Goal: Information Seeking & Learning: Learn about a topic

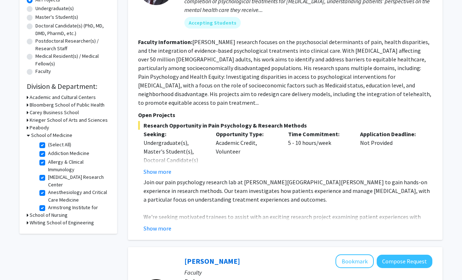
scroll to position [149, 0]
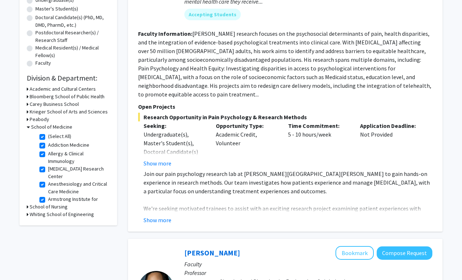
click at [48, 135] on label "(Select All)" at bounding box center [59, 137] width 23 height 8
click at [48, 135] on input "(Select All)" at bounding box center [50, 135] width 5 height 5
checkbox input "false"
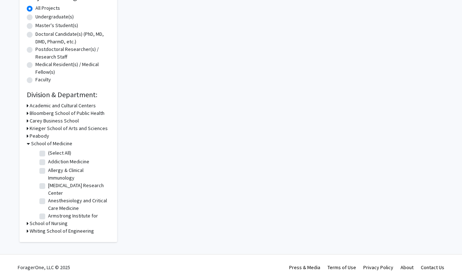
checkbox input "false"
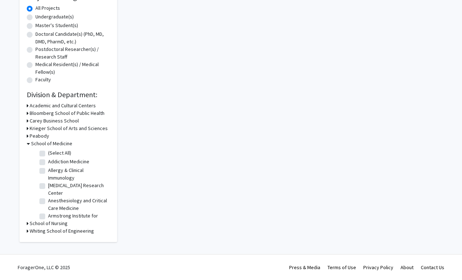
checkbox input "false"
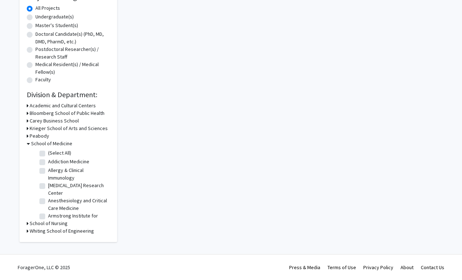
checkbox input "false"
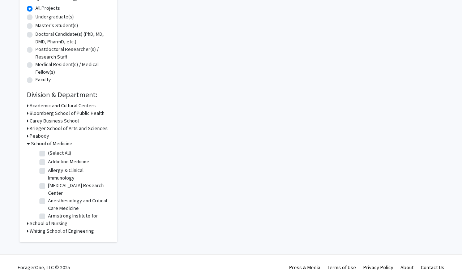
checkbox input "false"
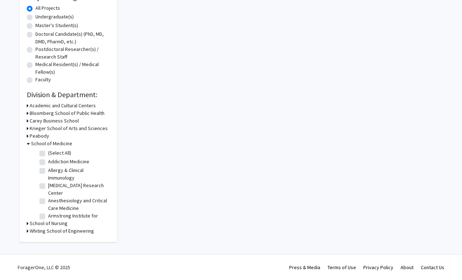
checkbox input "false"
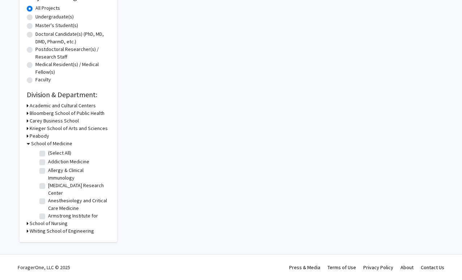
checkbox input "false"
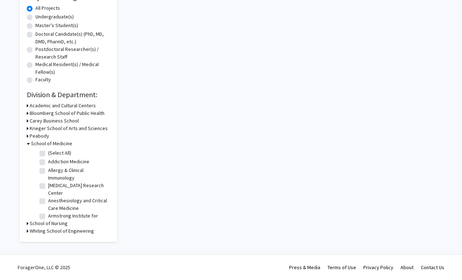
checkbox input "false"
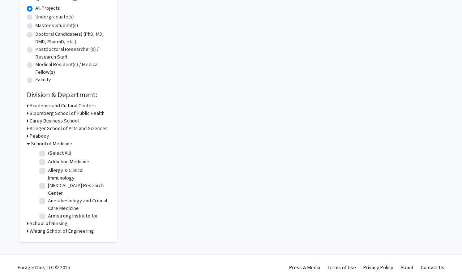
checkbox input "false"
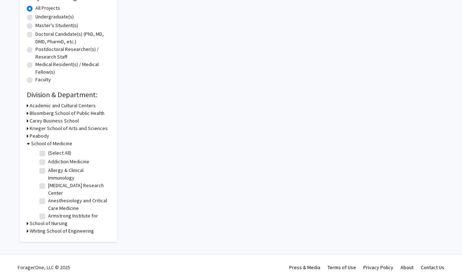
checkbox input "false"
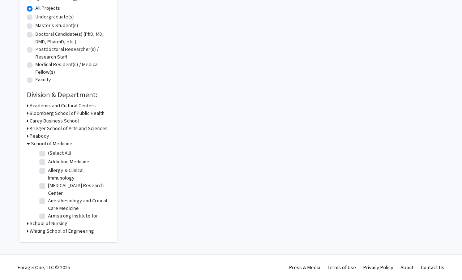
checkbox input "false"
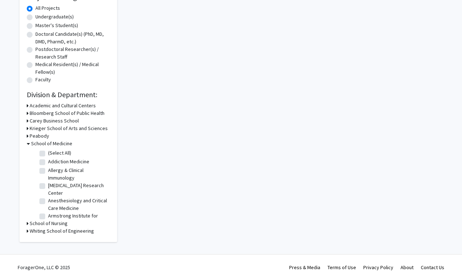
checkbox input "false"
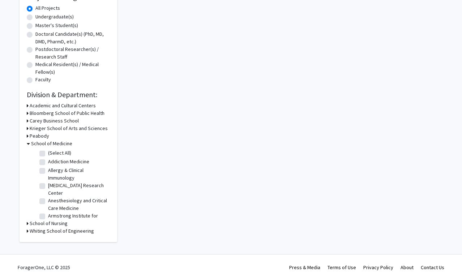
checkbox input "false"
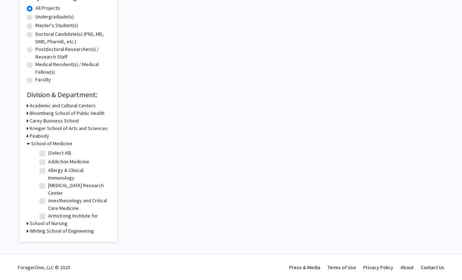
checkbox input "false"
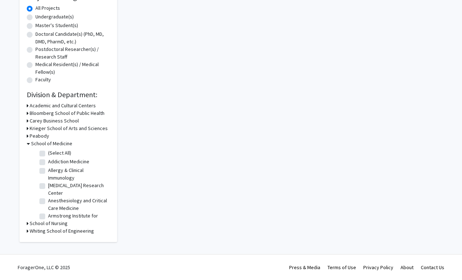
checkbox input "false"
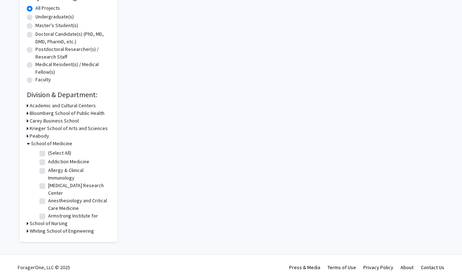
checkbox input "false"
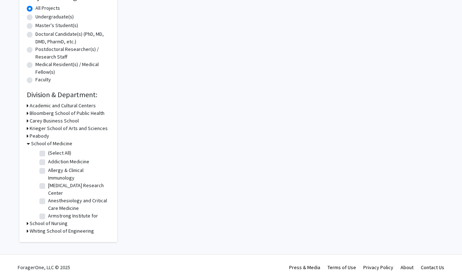
checkbox input "false"
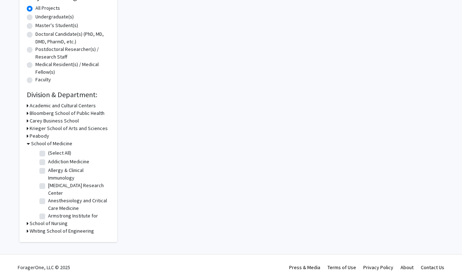
checkbox input "false"
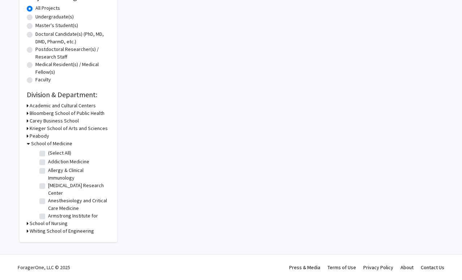
checkbox input "false"
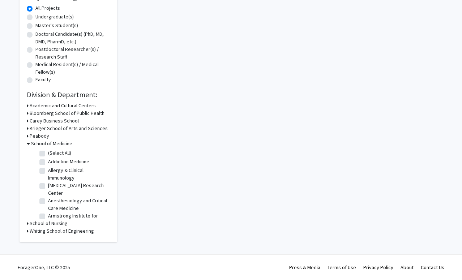
checkbox input "false"
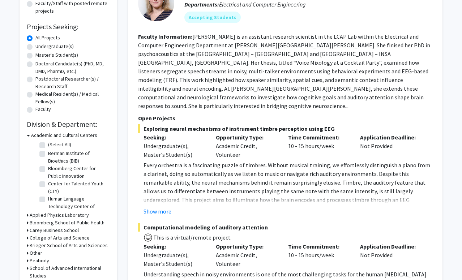
scroll to position [141, 0]
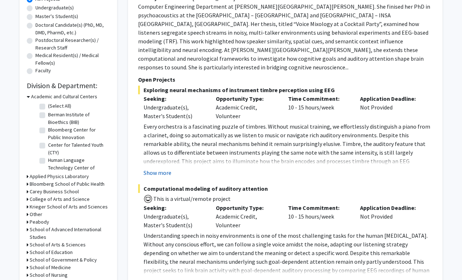
click at [159, 168] on button "Show more" at bounding box center [157, 172] width 28 height 9
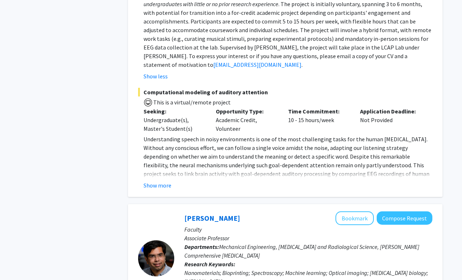
scroll to position [470, 0]
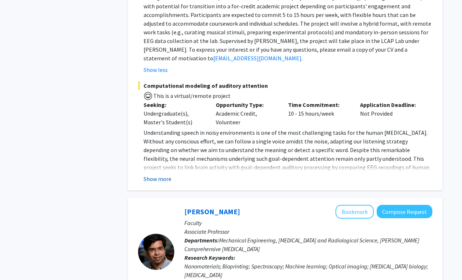
click at [163, 174] on button "Show more" at bounding box center [157, 178] width 28 height 9
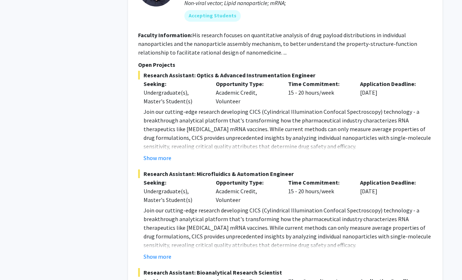
scroll to position [1339, 0]
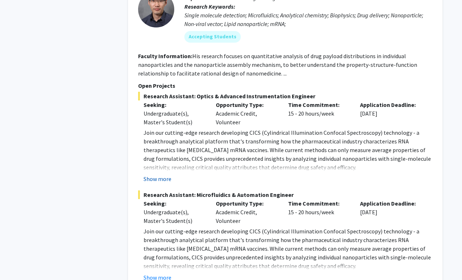
click at [163, 174] on button "Show more" at bounding box center [157, 178] width 28 height 9
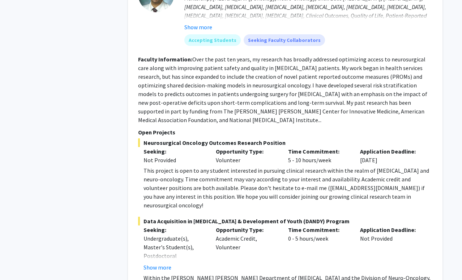
scroll to position [2779, 0]
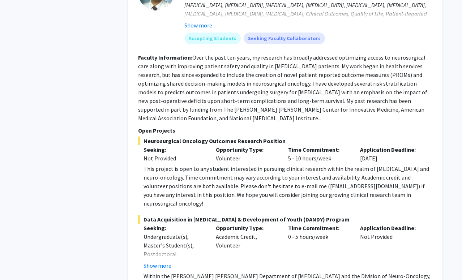
click at [158, 261] on button "Show more" at bounding box center [157, 265] width 28 height 9
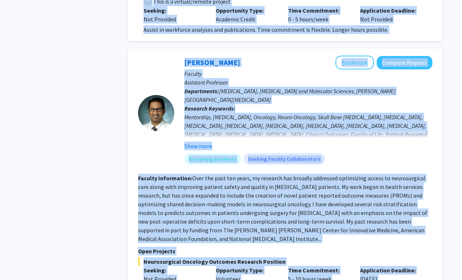
scroll to position [2644, 0]
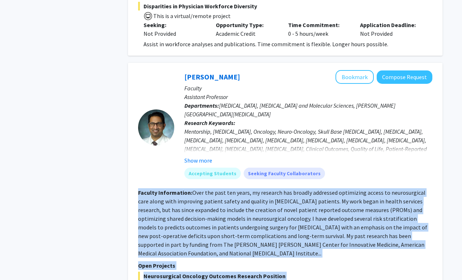
drag, startPoint x: 193, startPoint y: 191, endPoint x: 135, endPoint y: 125, distance: 88.3
copy fg-search-faculty "Faculty Information: Over the past ten years, my research has broadly addressed…"
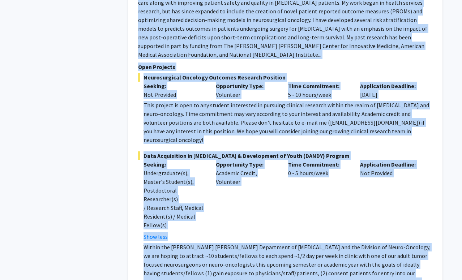
scroll to position [2860, 0]
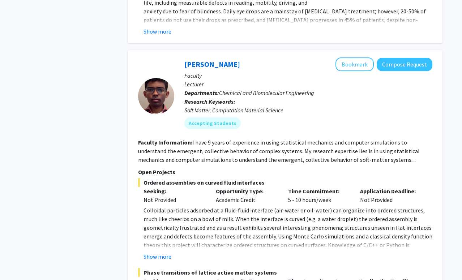
scroll to position [4519, 0]
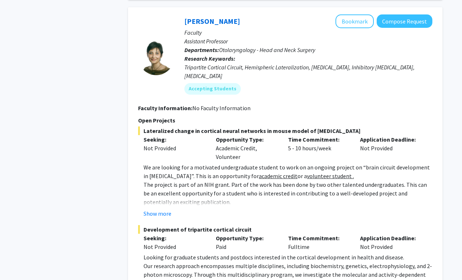
scroll to position [1814, 0]
